Goal: Book appointment/travel/reservation

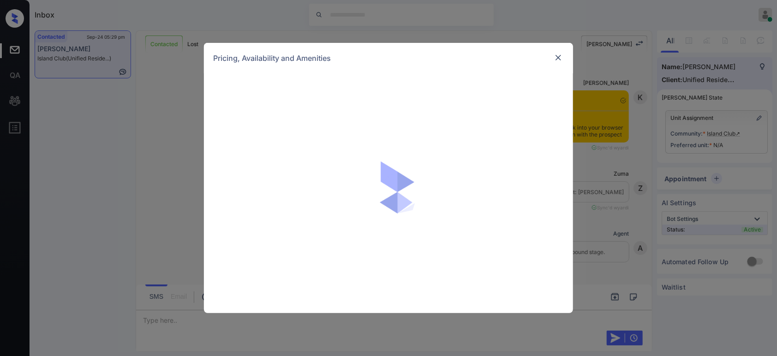
scroll to position [1652, 0]
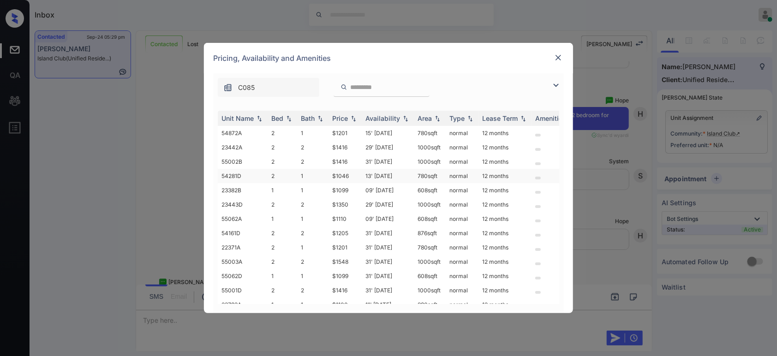
click at [342, 173] on td "$1046" at bounding box center [345, 176] width 33 height 14
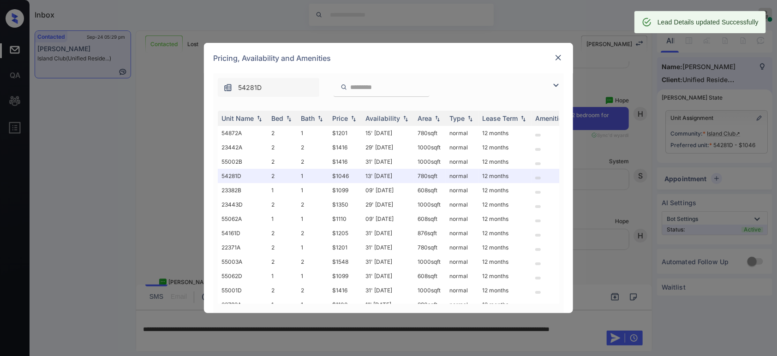
click at [560, 60] on div "Pricing, Availability and Amenities" at bounding box center [388, 58] width 369 height 30
click at [560, 60] on img at bounding box center [558, 57] width 9 height 9
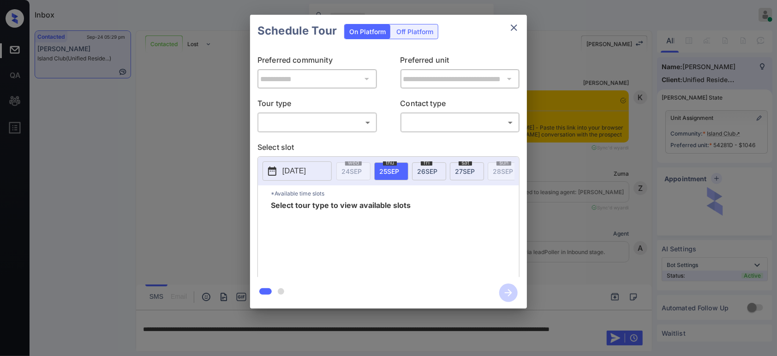
scroll to position [3157, 0]
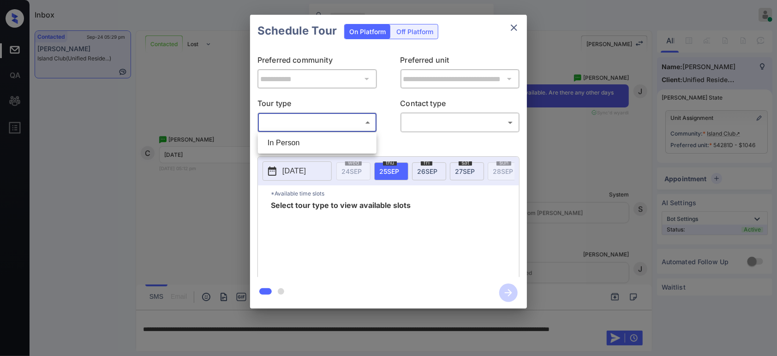
drag, startPoint x: 333, startPoint y: 121, endPoint x: 320, endPoint y: 140, distance: 22.7
click at [320, 140] on body "Inbox Hope Jatap Online Set yourself offline Set yourself on break Profile Swit…" at bounding box center [388, 178] width 777 height 356
click at [320, 140] on li "In Person" at bounding box center [317, 143] width 114 height 17
type input "********"
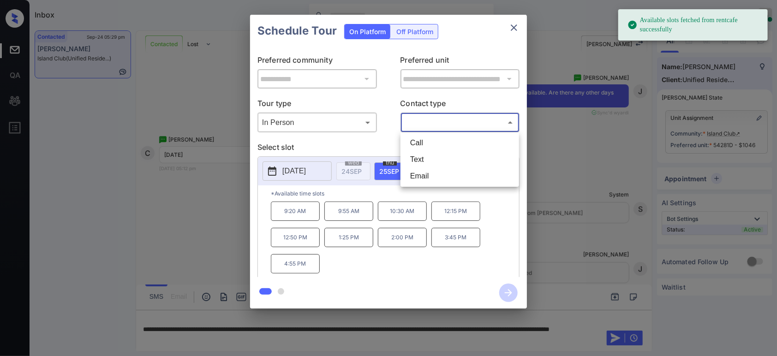
click at [447, 127] on body "Available slots fetched from rentcafe successfully Inbox Hope Jatap Online Set …" at bounding box center [388, 178] width 777 height 356
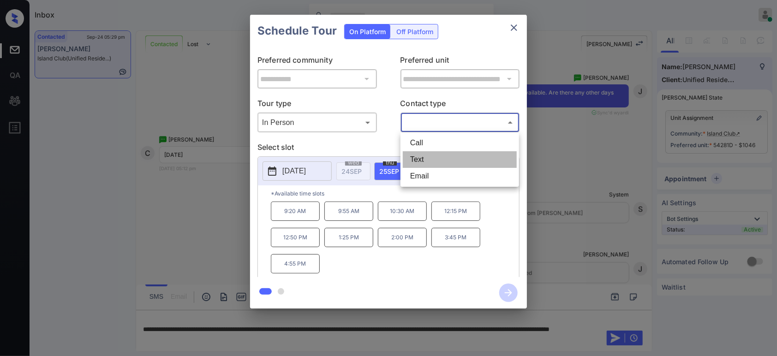
click at [426, 167] on li "Text" at bounding box center [460, 159] width 114 height 17
type input "****"
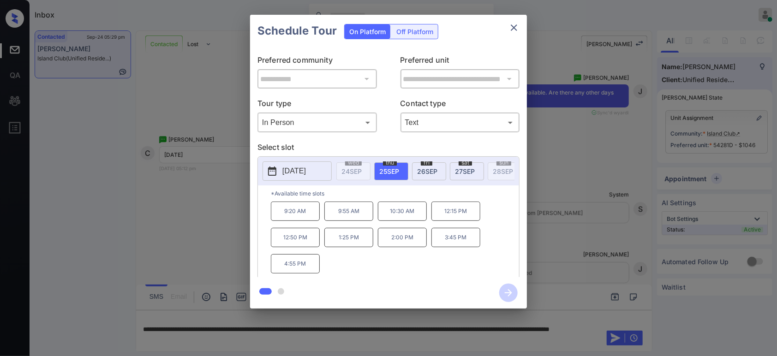
click at [464, 169] on span "[DATE]" at bounding box center [465, 172] width 20 height 8
click at [296, 242] on p "1:25 PM" at bounding box center [295, 237] width 49 height 19
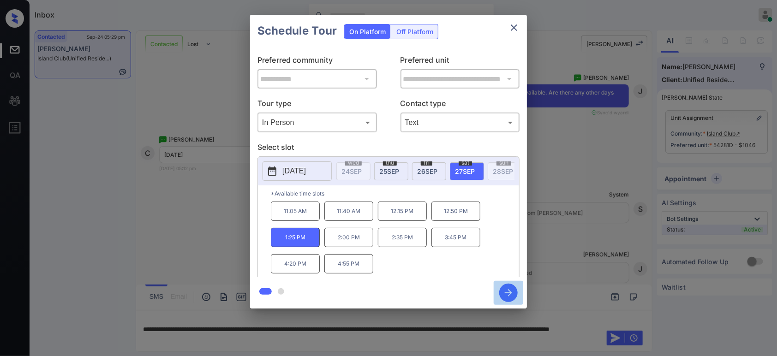
click at [510, 291] on icon "button" at bounding box center [509, 293] width 18 height 18
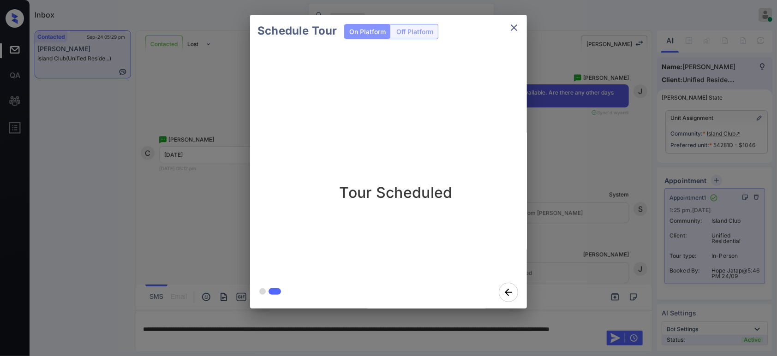
click at [615, 152] on div "Schedule Tour On Platform Off Platform Tour Scheduled" at bounding box center [388, 162] width 777 height 324
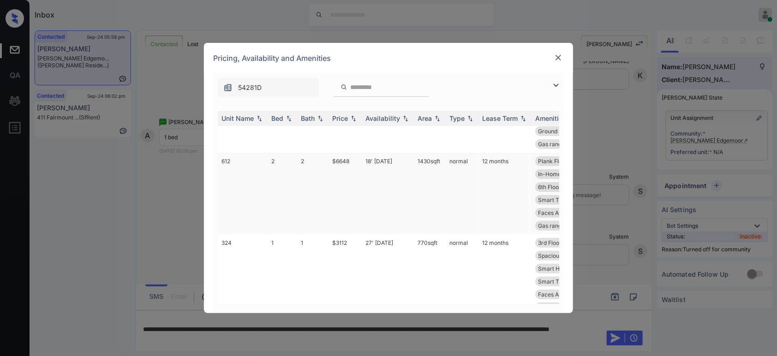
scroll to position [205, 0]
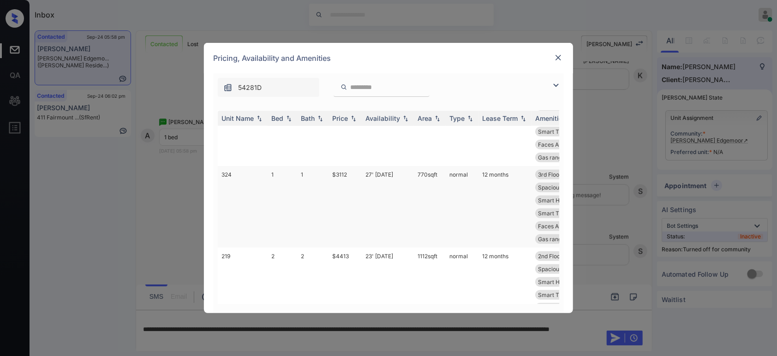
click at [354, 176] on td "$3112" at bounding box center [345, 207] width 33 height 82
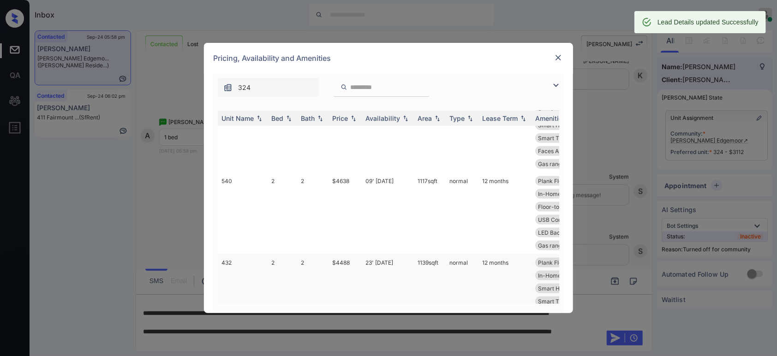
scroll to position [684, 0]
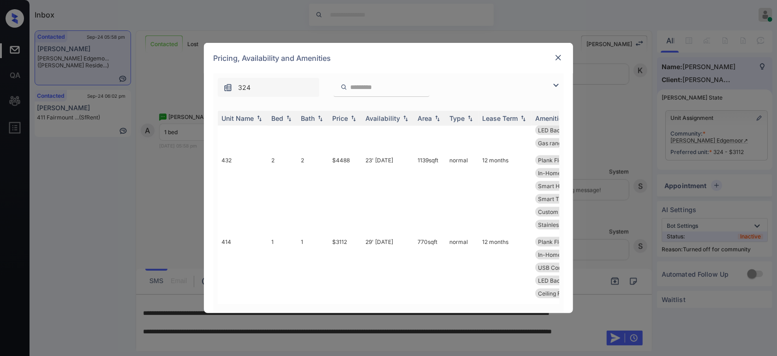
click at [561, 52] on div at bounding box center [558, 57] width 11 height 11
